Goal: Check status: Check status

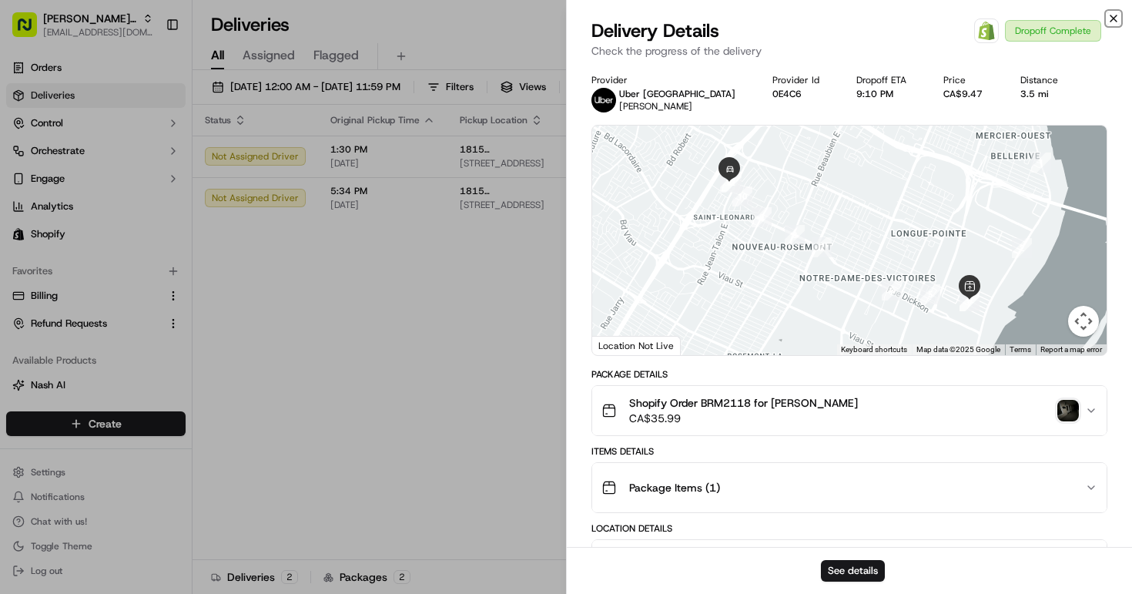
click at [1114, 18] on icon "button" at bounding box center [1113, 18] width 6 height 6
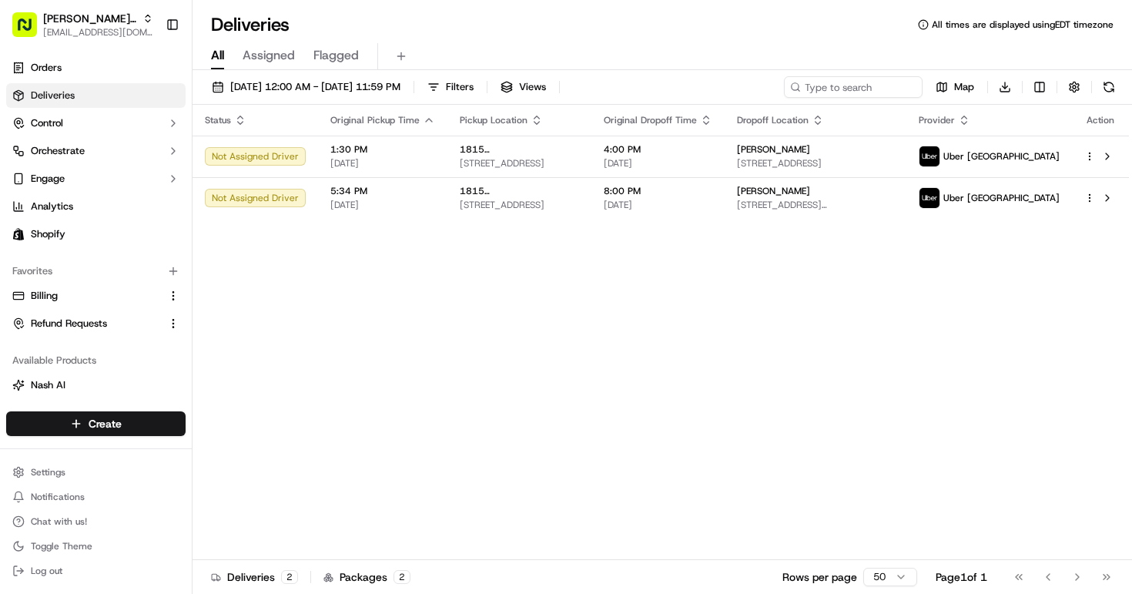
click at [460, 284] on div "Status Original Pickup Time Pickup Location Original Dropoff Time Dropoff Locat…" at bounding box center [661, 332] width 936 height 455
click at [281, 84] on span "[DATE] 12:00 AM - [DATE] 11:59 PM" at bounding box center [315, 87] width 170 height 14
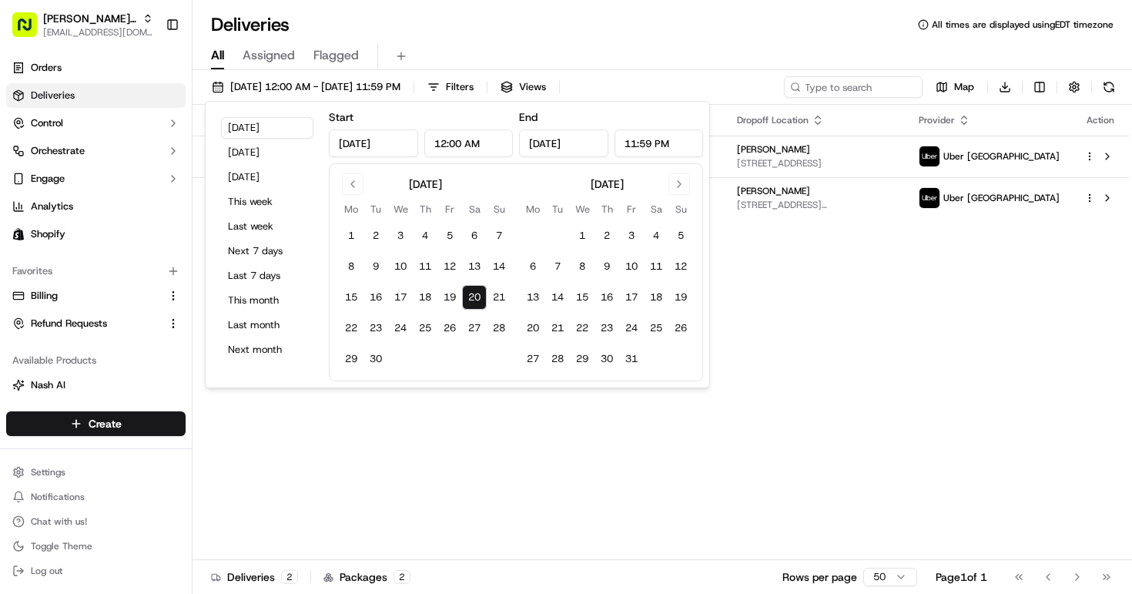
click at [481, 295] on button "20" at bounding box center [474, 297] width 25 height 25
click at [551, 494] on div "Status Original Pickup Time Pickup Location Original Dropoff Time Dropoff Locat…" at bounding box center [661, 332] width 936 height 455
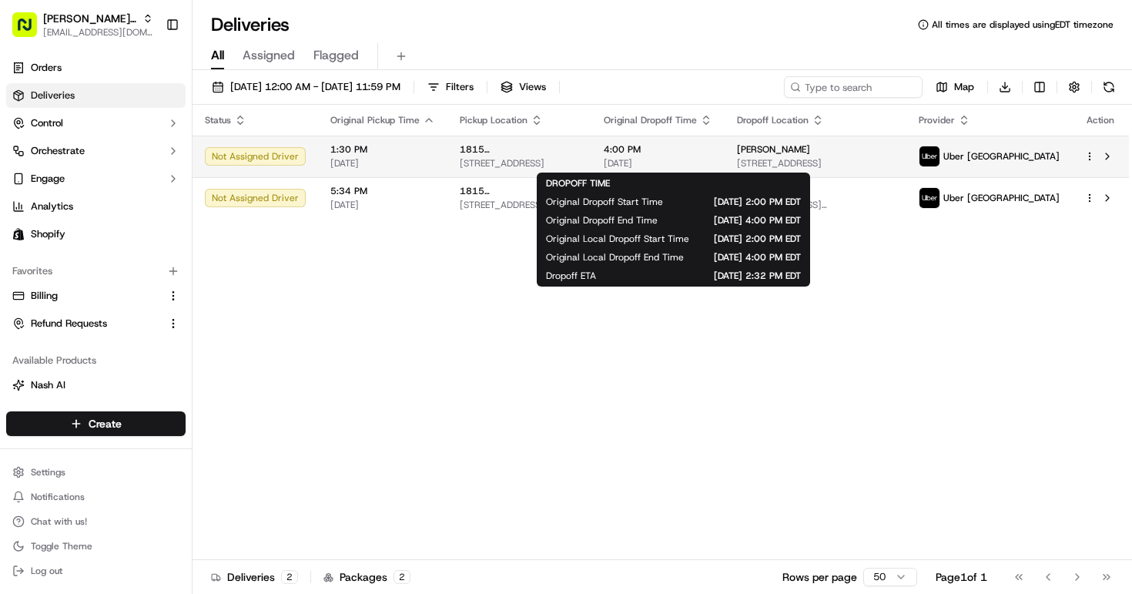
click at [712, 156] on div "4:00 PM [DATE]" at bounding box center [658, 156] width 109 height 26
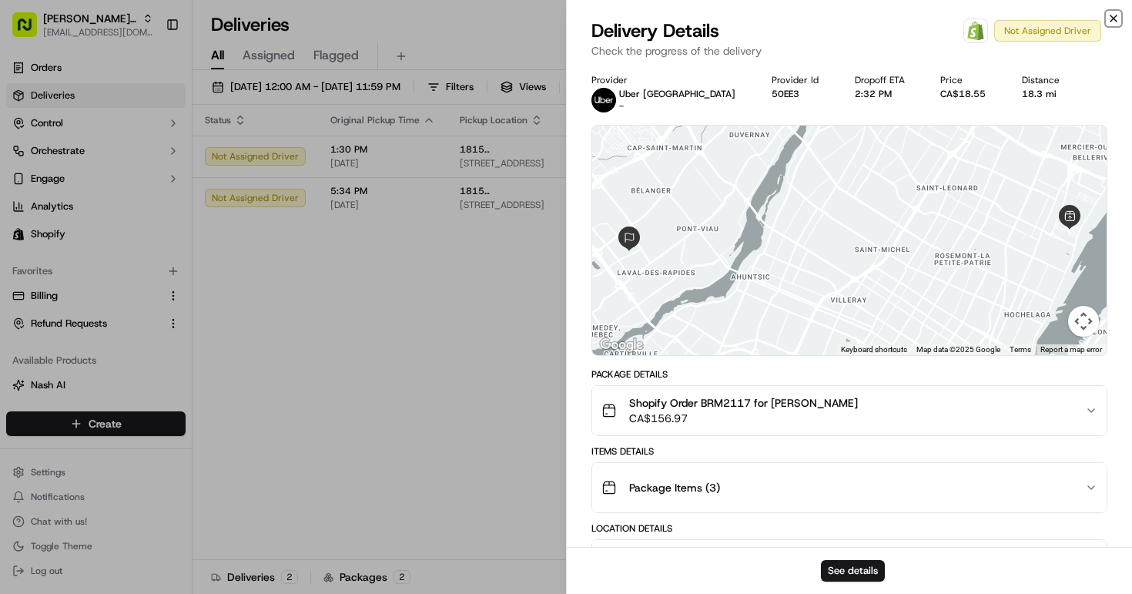
click at [1112, 18] on icon "button" at bounding box center [1113, 18] width 12 height 12
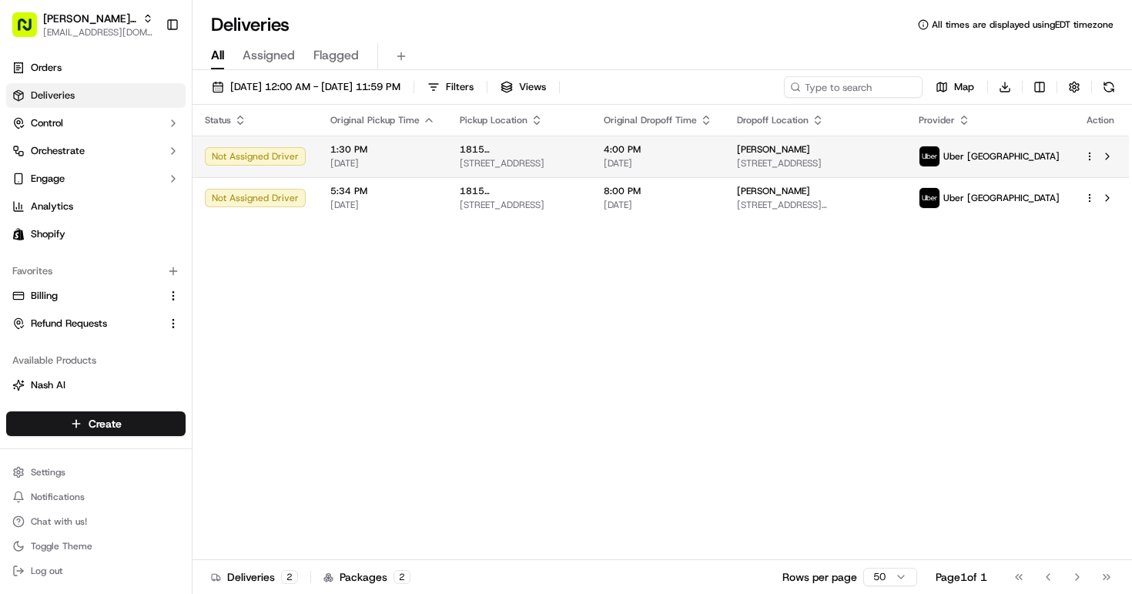
click at [1090, 152] on html "[PERSON_NAME] MTL [PERSON_NAME][EMAIL_ADDRESS][DOMAIN_NAME] Toggle Sidebar Orde…" at bounding box center [566, 297] width 1132 height 594
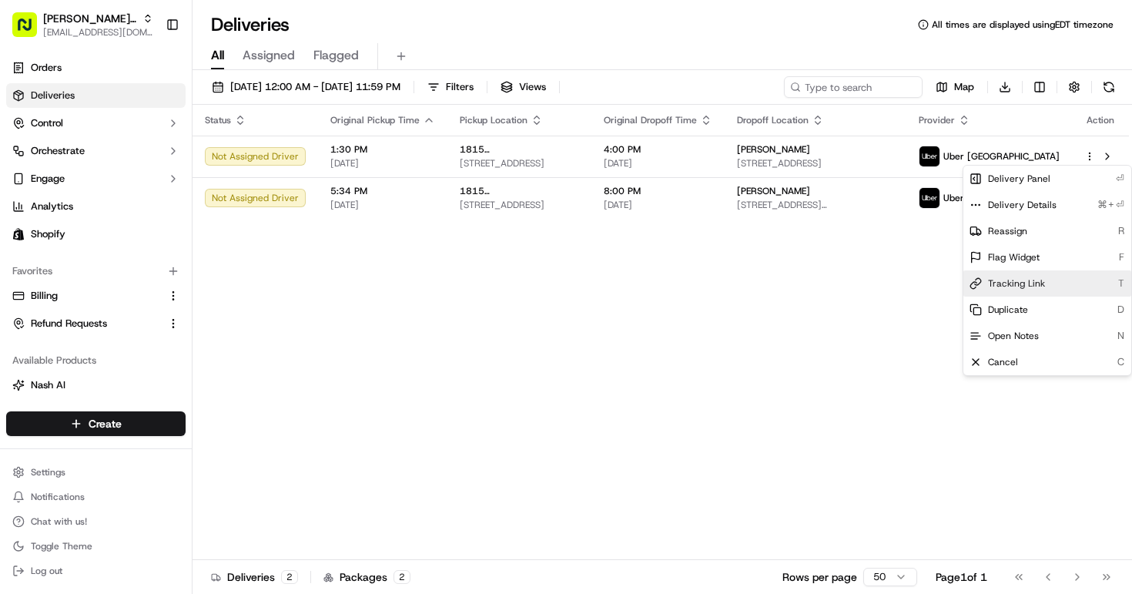
click at [1017, 288] on span "Tracking Link" at bounding box center [1016, 283] width 57 height 12
